Goal: Task Accomplishment & Management: Manage account settings

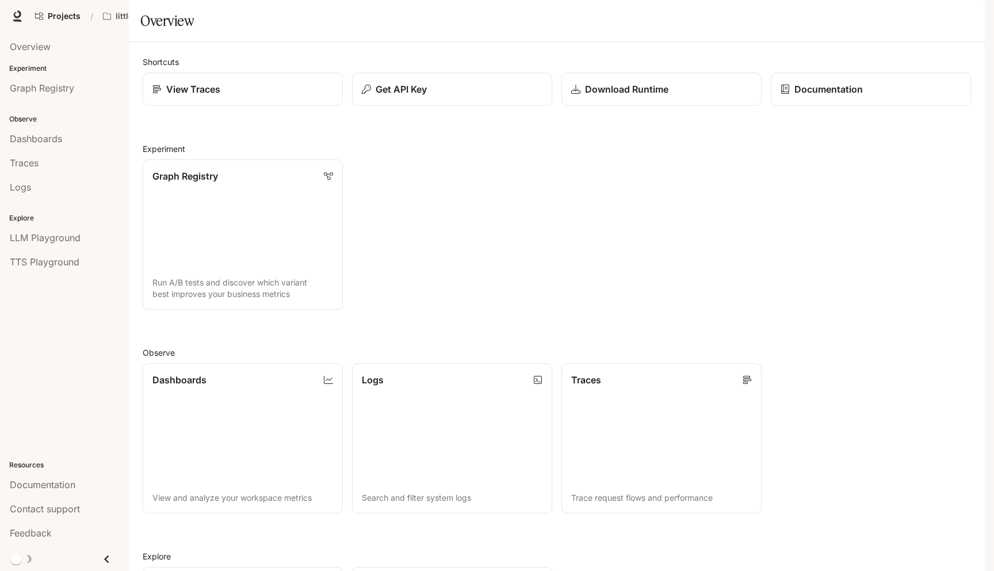
scroll to position [1, 0]
click at [54, 6] on link "Projects" at bounding box center [58, 16] width 56 height 23
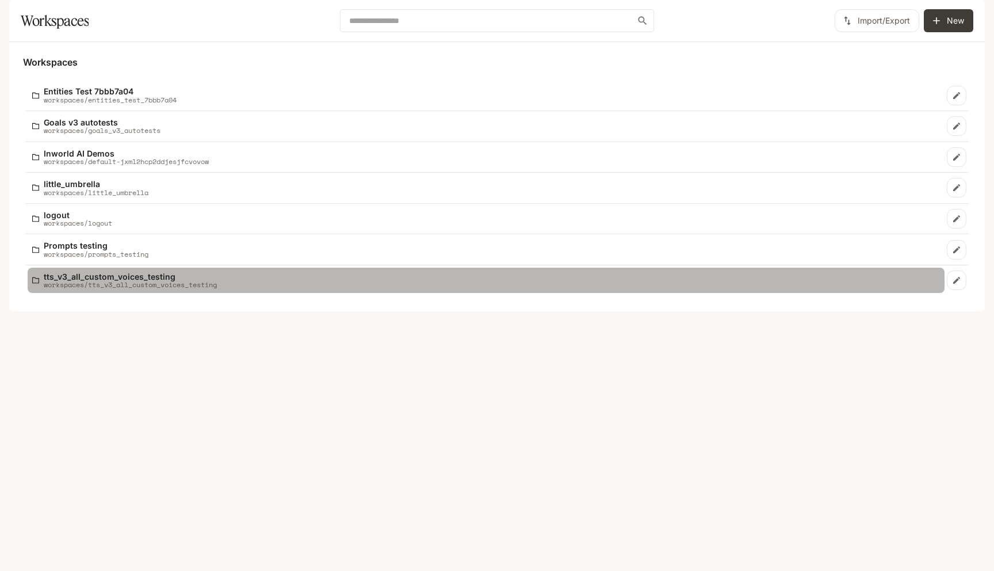
click at [143, 288] on p "workspaces/tts_v3_all_custom_voices_testing" at bounding box center [130, 284] width 173 height 7
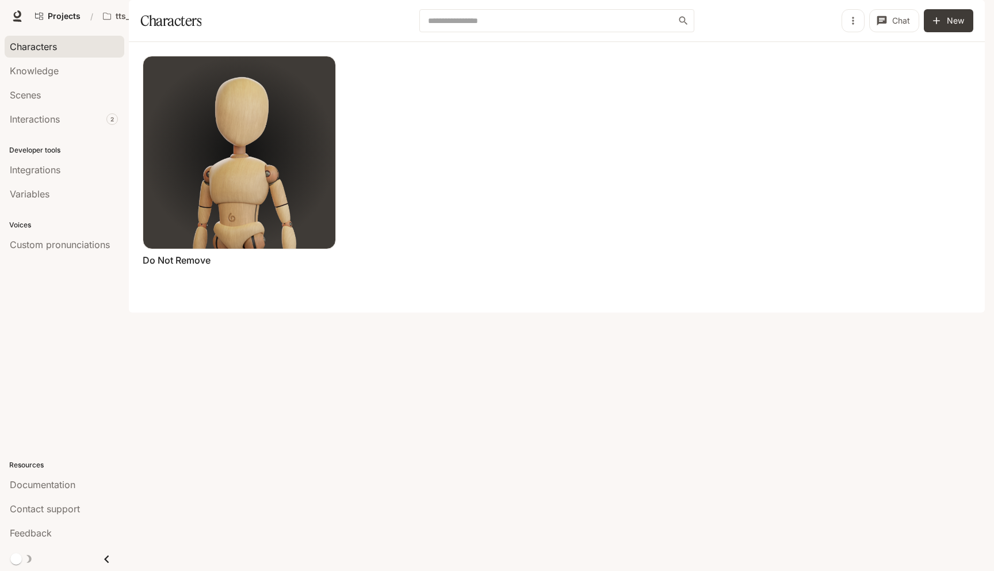
click at [969, 18] on icon "button" at bounding box center [969, 16] width 6 height 6
click at [927, 105] on span "API Keys" at bounding box center [896, 108] width 148 height 12
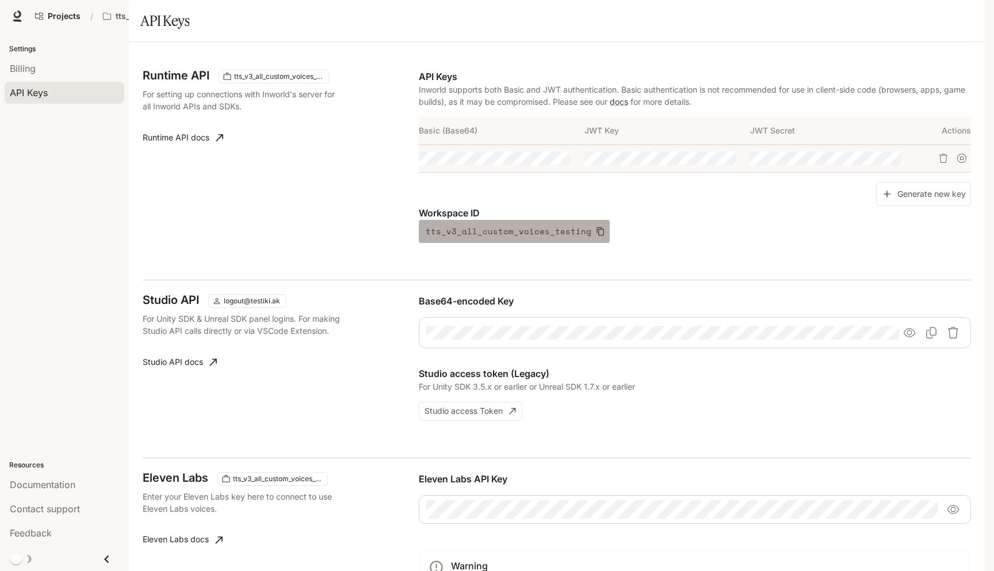
click at [596, 236] on icon "button" at bounding box center [600, 231] width 9 height 9
